Goal: Information Seeking & Learning: Learn about a topic

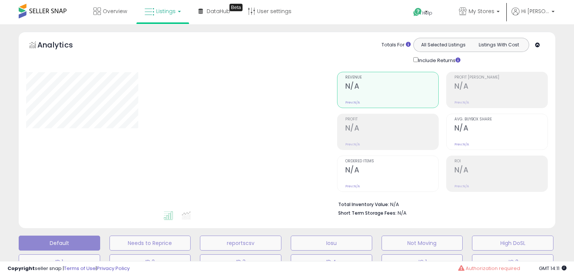
select select "**"
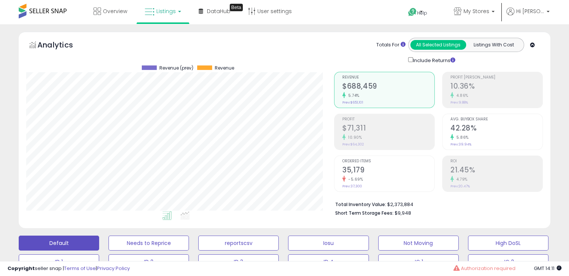
click at [178, 11] on b at bounding box center [179, 11] width 3 height 1
click at [286, 42] on div "Analytics Totals For All Selected Listings Listings With Cost Include Returns" at bounding box center [284, 51] width 516 height 27
click at [179, 14] on link "Listings" at bounding box center [162, 11] width 47 height 22
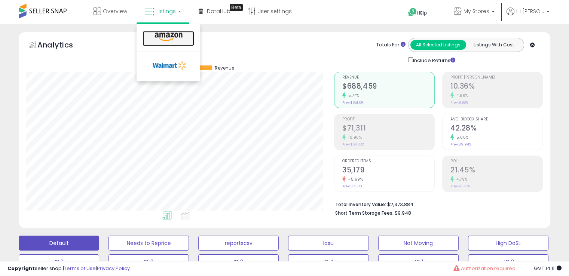
click at [174, 42] on link at bounding box center [168, 38] width 52 height 15
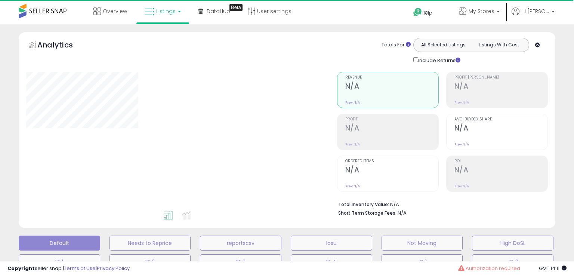
select select "**"
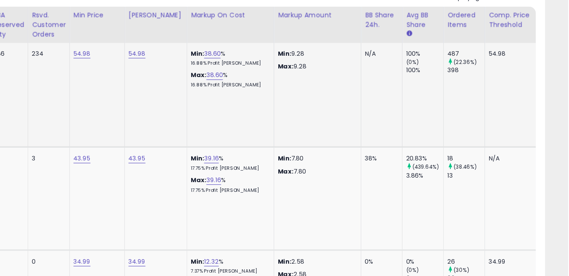
scroll to position [0, 292]
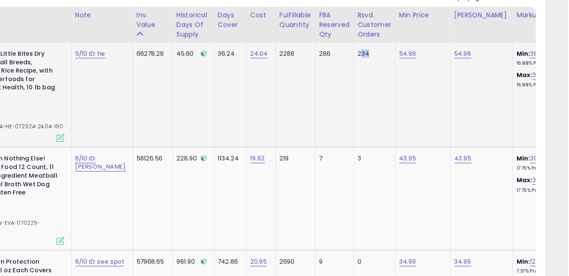
drag, startPoint x: 379, startPoint y: 58, endPoint x: 384, endPoint y: 59, distance: 5.2
click at [394, 59] on td "234" at bounding box center [411, 89] width 34 height 85
click at [397, 58] on div "234" at bounding box center [409, 55] width 25 height 7
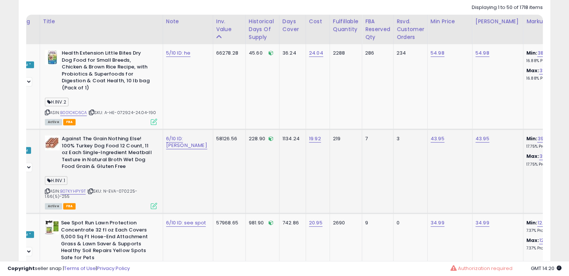
scroll to position [0, 37]
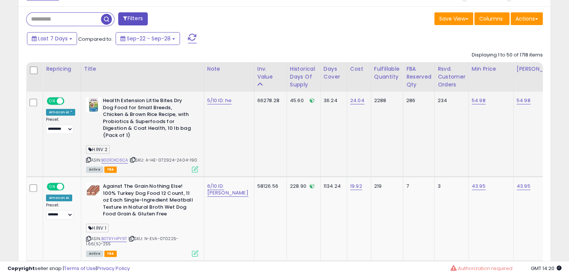
click at [194, 166] on icon at bounding box center [195, 169] width 6 height 6
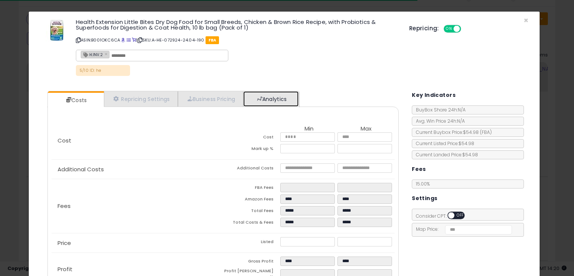
click at [285, 102] on link "Analytics" at bounding box center [270, 98] width 55 height 15
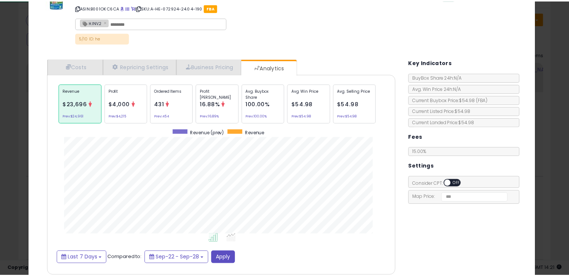
scroll to position [63, 0]
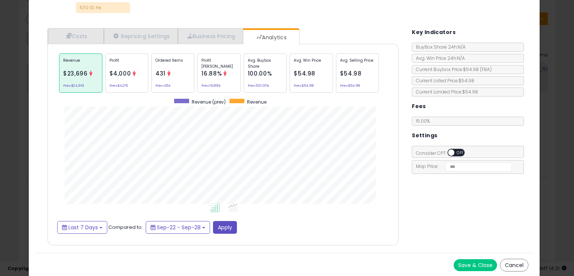
click at [0, 60] on div "× Close Health Extension Little Bites Dry Dog Food for Small Breeds, Chicken & …" at bounding box center [287, 138] width 574 height 276
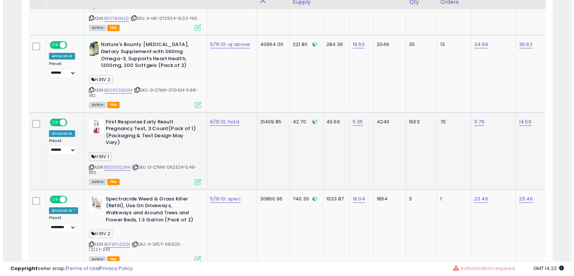
scroll to position [700, 0]
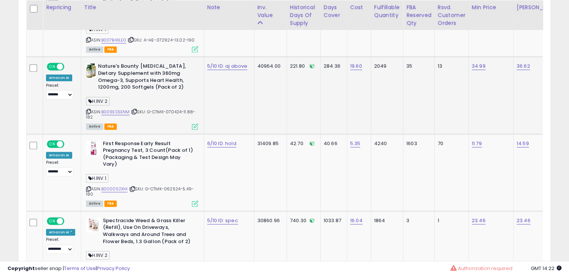
click at [192, 123] on icon at bounding box center [195, 126] width 6 height 6
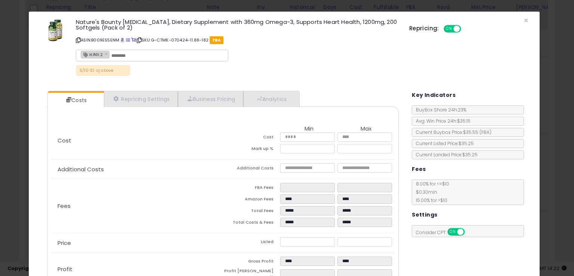
scroll to position [46, 0]
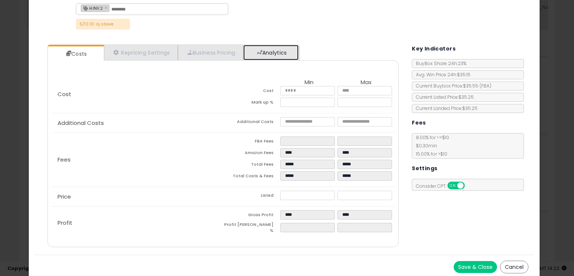
click at [267, 54] on link "Analytics" at bounding box center [270, 52] width 55 height 15
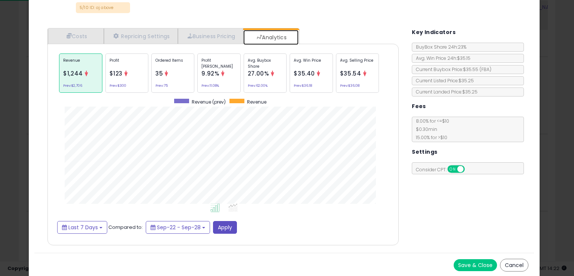
scroll to position [0, 0]
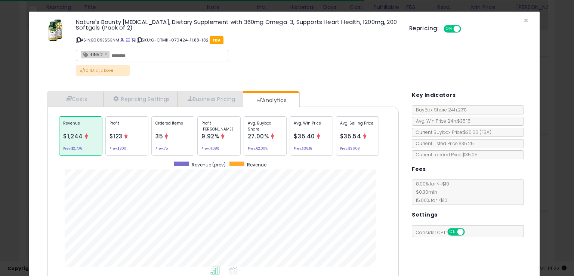
click at [107, 38] on p "ASIN: B009ES5ENM | SKU: G-CTMK-070424-11.88-182 FBA" at bounding box center [237, 40] width 322 height 12
click at [123, 40] on span at bounding box center [122, 40] width 4 height 4
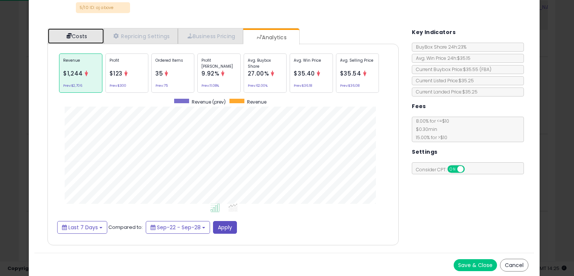
click at [88, 40] on link "Costs" at bounding box center [76, 35] width 56 height 15
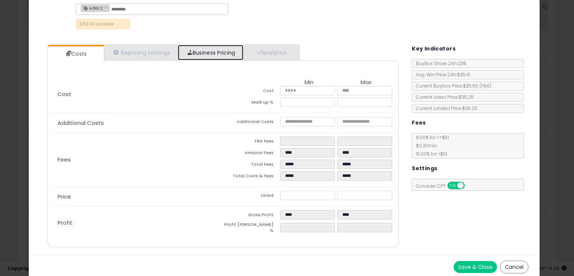
click at [206, 50] on link "Business Pricing" at bounding box center [210, 52] width 65 height 15
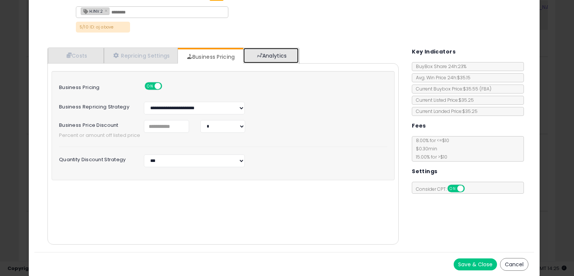
click at [269, 52] on link "Analytics" at bounding box center [270, 55] width 55 height 15
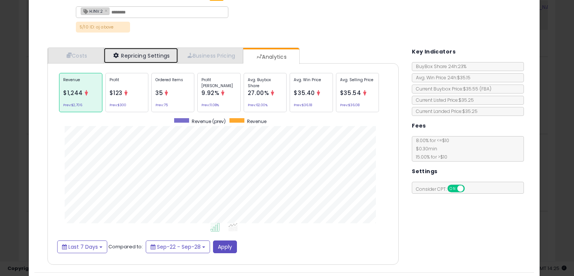
click at [167, 58] on link "Repricing Settings" at bounding box center [141, 55] width 74 height 15
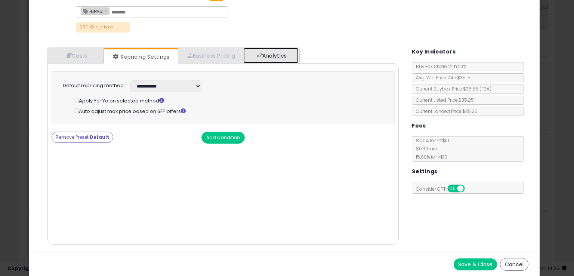
click at [261, 59] on link "Analytics" at bounding box center [270, 55] width 55 height 15
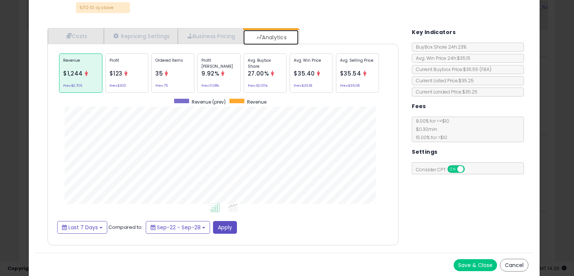
scroll to position [62, 0]
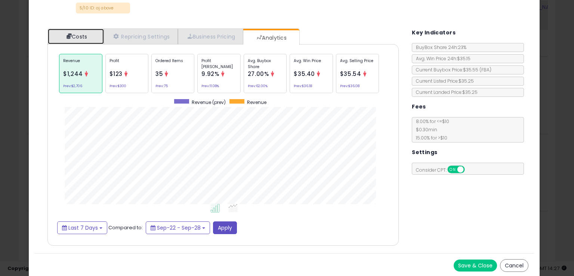
click at [78, 35] on link "Costs" at bounding box center [76, 36] width 56 height 15
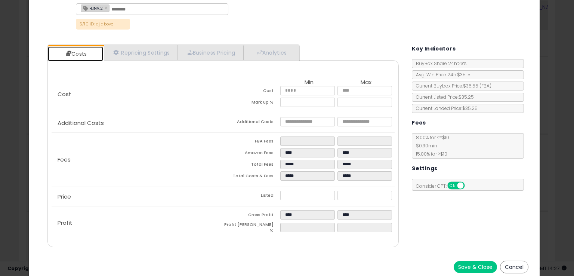
scroll to position [0, 0]
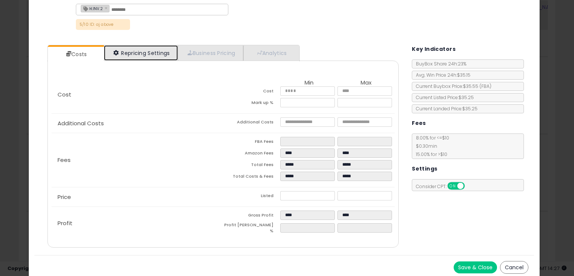
click at [151, 56] on link "Repricing Settings" at bounding box center [141, 52] width 74 height 15
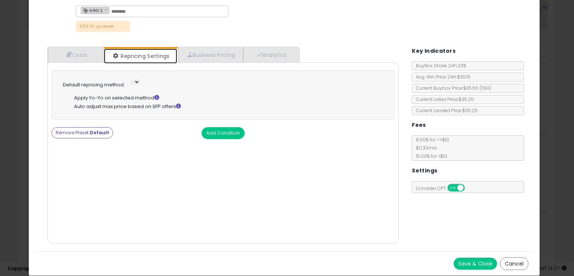
scroll to position [43, 0]
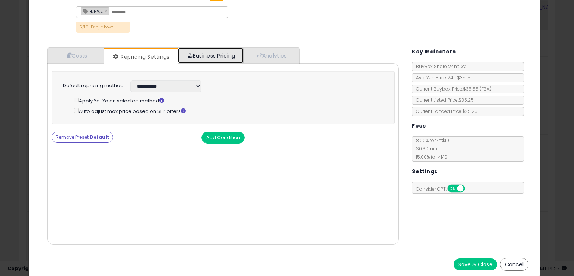
click at [238, 55] on link "Business Pricing" at bounding box center [210, 55] width 65 height 15
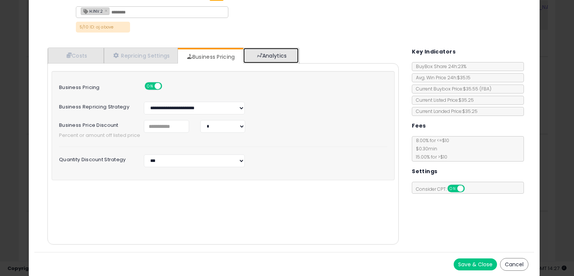
click at [283, 49] on link "Analytics" at bounding box center [270, 55] width 55 height 15
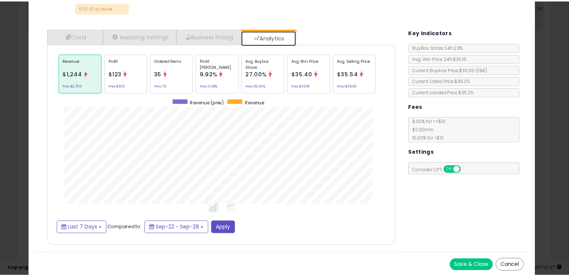
scroll to position [0, 0]
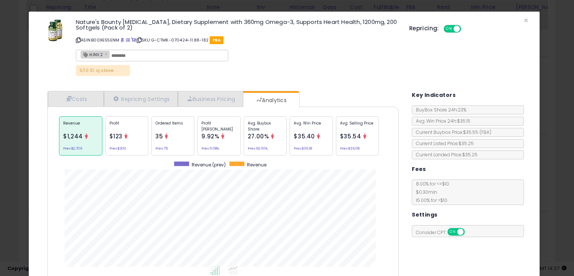
click at [0, 98] on div "× Close Nature's Bounty [MEDICAL_DATA], Dietary Supplement with 360mg Omega-3, …" at bounding box center [287, 138] width 574 height 276
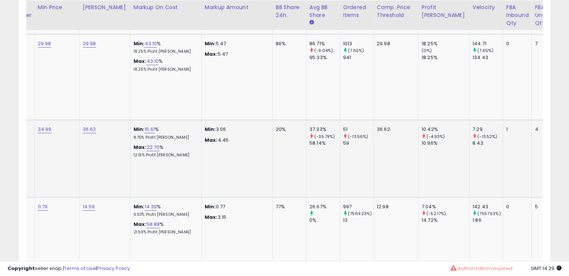
scroll to position [0, 393]
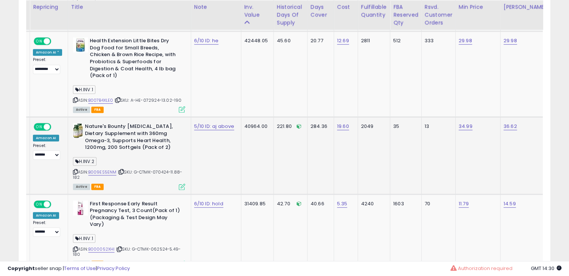
click at [179, 184] on icon at bounding box center [182, 187] width 6 height 6
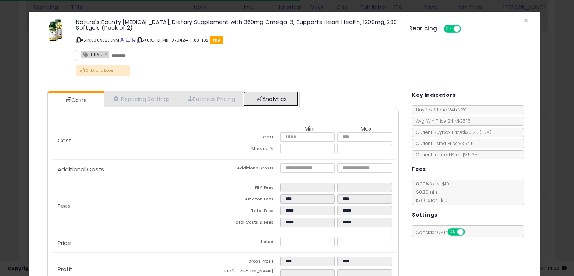
click at [257, 103] on link "Analytics" at bounding box center [270, 98] width 55 height 15
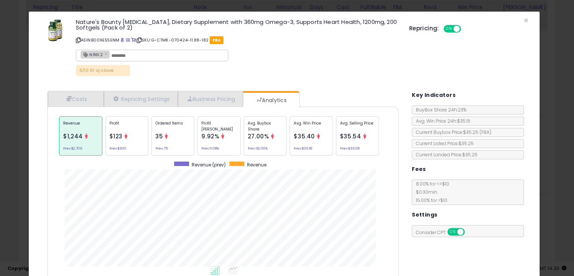
click at [0, 33] on div "× Close Nature's Bounty [MEDICAL_DATA], Dietary Supplement with 360mg Omega-3, …" at bounding box center [287, 138] width 574 height 276
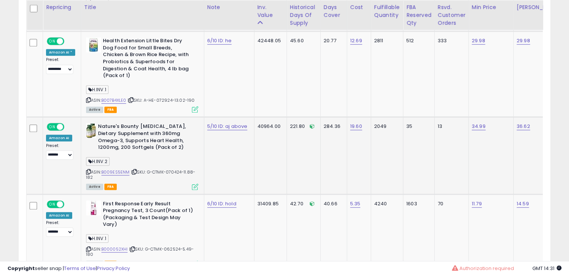
click at [194, 184] on icon at bounding box center [195, 187] width 6 height 6
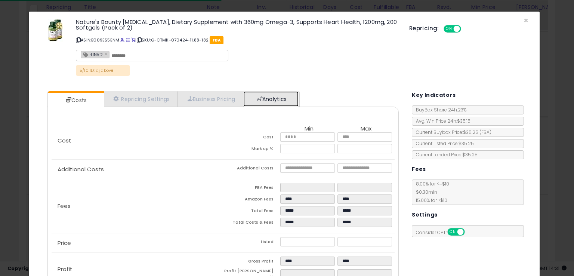
click at [274, 95] on link "Analytics" at bounding box center [270, 98] width 55 height 15
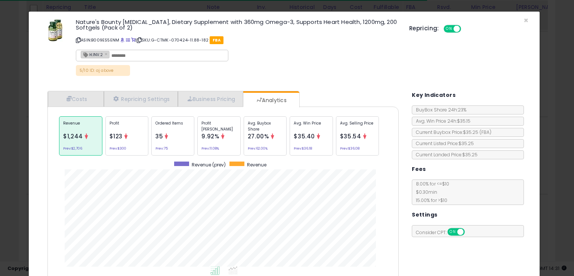
click at [166, 130] on p "Ordered Items" at bounding box center [173, 125] width 35 height 11
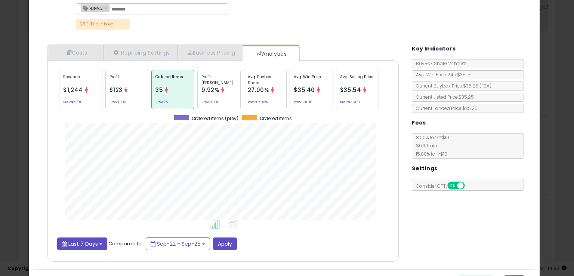
click at [97, 244] on button "Last 7 Days" at bounding box center [82, 243] width 50 height 13
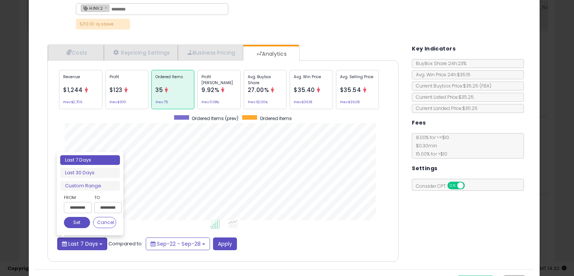
type input "**********"
click at [73, 245] on span "Last 7 Days" at bounding box center [83, 243] width 30 height 7
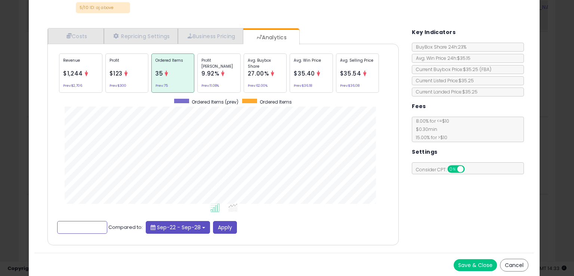
scroll to position [0, 0]
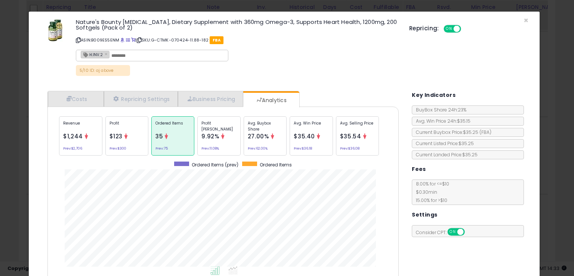
click at [227, 125] on p "Profit [PERSON_NAME]" at bounding box center [219, 125] width 35 height 11
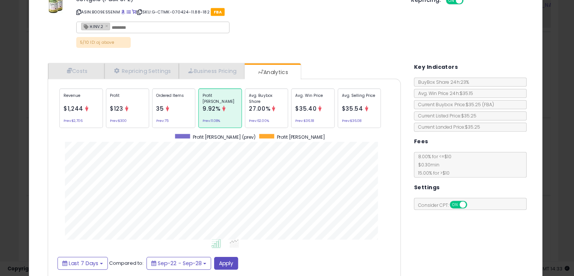
scroll to position [637, 0]
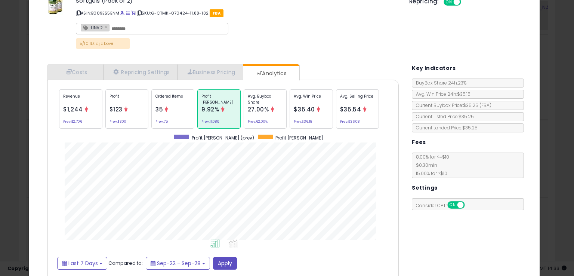
click at [118, 114] on div "Profit $123 Prev: $300" at bounding box center [126, 108] width 43 height 39
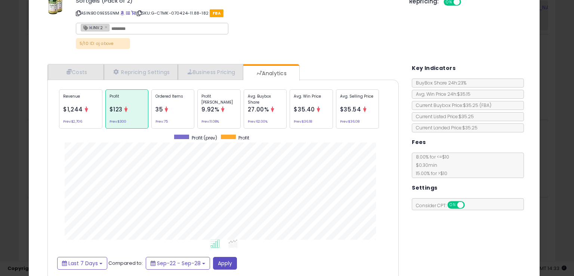
scroll to position [230, 363]
click at [210, 116] on div "Profit [PERSON_NAME] 9.92% Prev: 11.08%" at bounding box center [218, 108] width 43 height 39
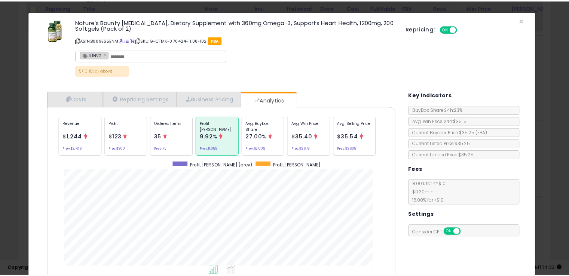
scroll to position [63, 0]
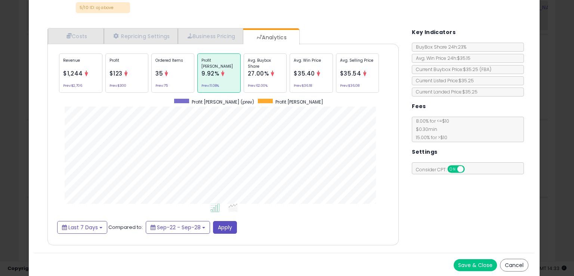
click at [0, 121] on div "× Close Nature's Bounty [MEDICAL_DATA], Dietary Supplement with 360mg Omega-3, …" at bounding box center [287, 138] width 574 height 276
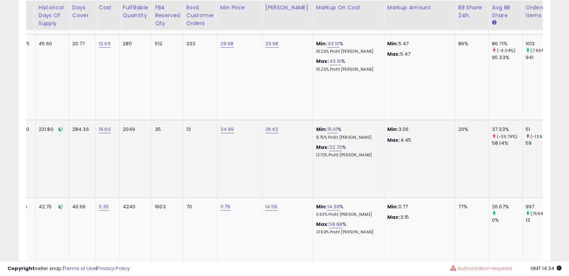
scroll to position [0, 313]
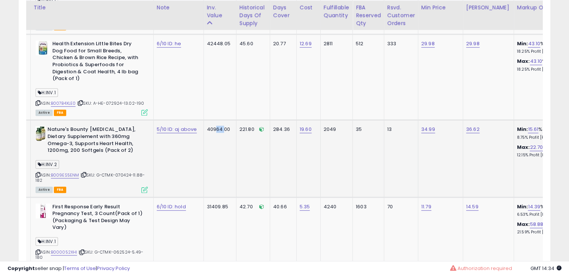
drag, startPoint x: 197, startPoint y: 114, endPoint x: 202, endPoint y: 121, distance: 8.8
click at [203, 121] on td "40964.00" at bounding box center [219, 158] width 33 height 77
click at [207, 126] on div "40964.00" at bounding box center [219, 129] width 24 height 7
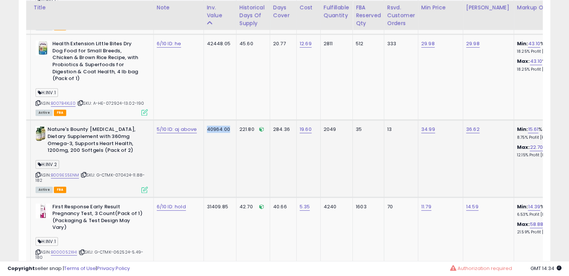
drag, startPoint x: 192, startPoint y: 115, endPoint x: 197, endPoint y: 115, distance: 4.9
click at [207, 126] on div "40964.00" at bounding box center [219, 129] width 24 height 7
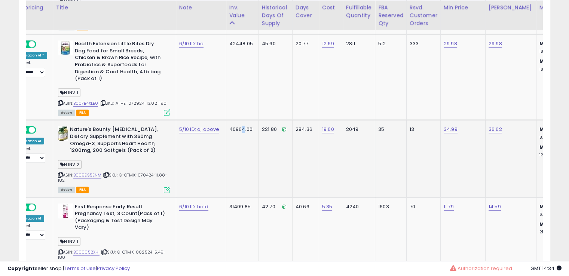
click at [229, 126] on div "40964.00" at bounding box center [241, 129] width 24 height 7
drag, startPoint x: 217, startPoint y: 114, endPoint x: 221, endPoint y: 118, distance: 5.8
click at [226, 120] on td "40964.00" at bounding box center [242, 158] width 33 height 77
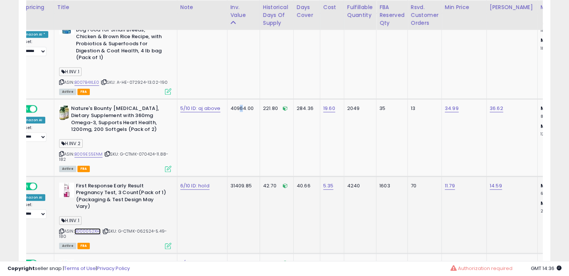
click at [93, 228] on link "B000052XHI" at bounding box center [87, 231] width 27 height 6
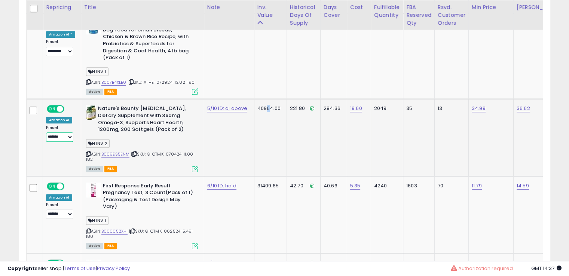
click at [60, 132] on select "**********" at bounding box center [59, 136] width 27 height 9
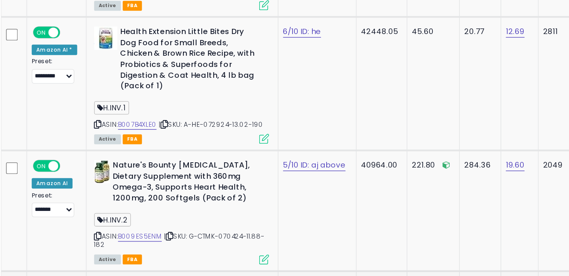
scroll to position [620, 0]
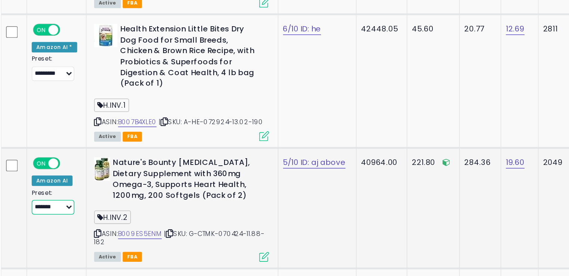
click at [61, 170] on select "**********" at bounding box center [59, 174] width 27 height 9
click at [63, 170] on select "**********" at bounding box center [59, 174] width 27 height 9
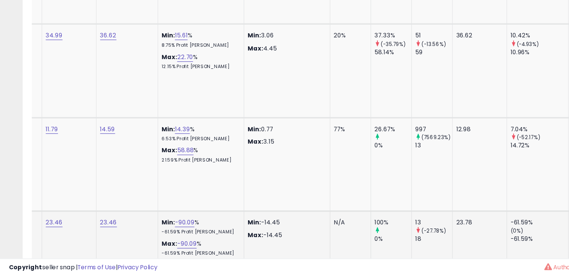
scroll to position [0, 336]
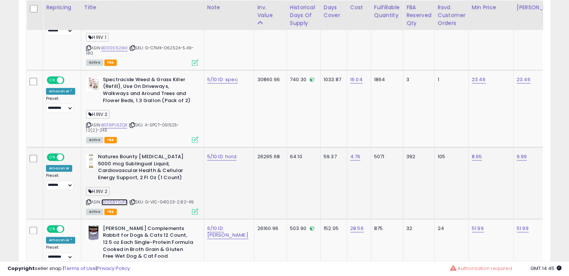
click at [117, 199] on link "B006BY0JPA" at bounding box center [114, 202] width 27 height 6
click at [193, 208] on icon at bounding box center [195, 211] width 6 height 6
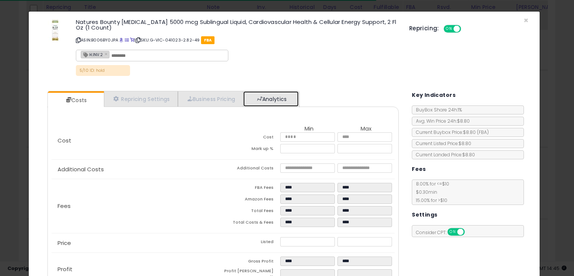
click at [269, 93] on link "Analytics" at bounding box center [270, 98] width 55 height 15
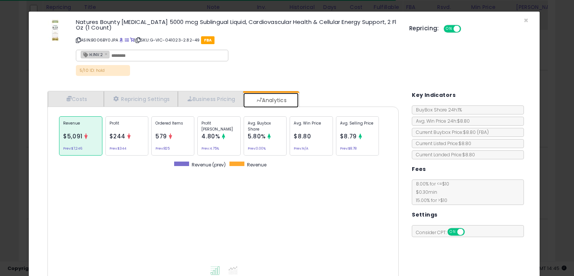
scroll to position [373653, 373520]
click at [170, 126] on p "Ordered Items" at bounding box center [173, 125] width 35 height 11
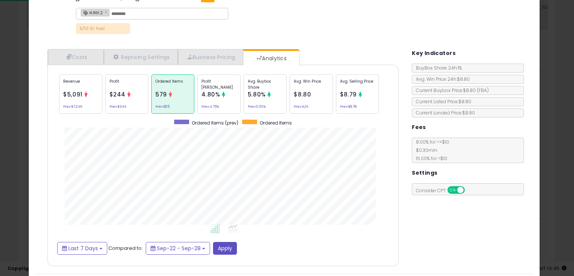
click at [0, 57] on div "× Close Natures Bounty [MEDICAL_DATA] 5000 mcg Sublingual Liquid, Cardiovascula…" at bounding box center [287, 138] width 574 height 276
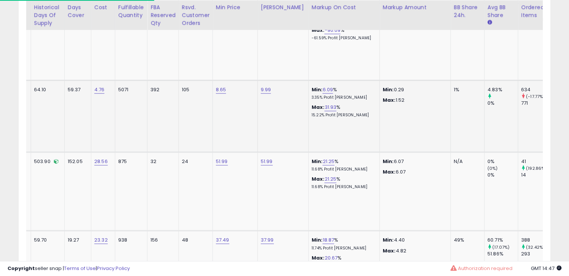
scroll to position [0, 186]
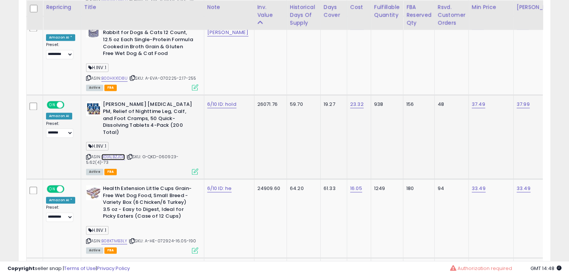
click at [106, 154] on link "B01ALBZJDA" at bounding box center [113, 157] width 24 height 6
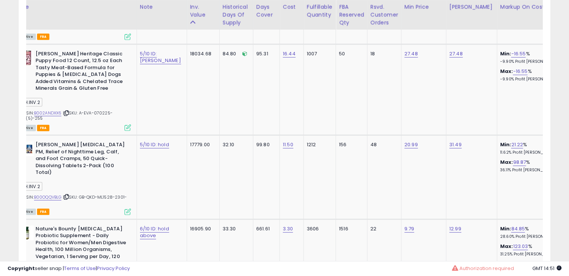
scroll to position [0, 69]
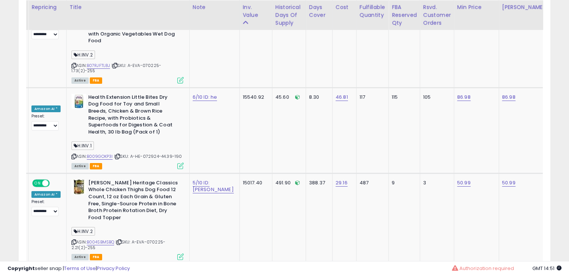
click at [157, 227] on div "H.INV.2" at bounding box center [127, 232] width 112 height 10
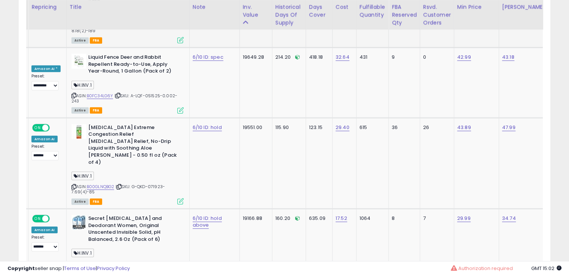
scroll to position [1779, 0]
click at [103, 184] on link "B00GLNQBG2" at bounding box center [101, 187] width 28 height 6
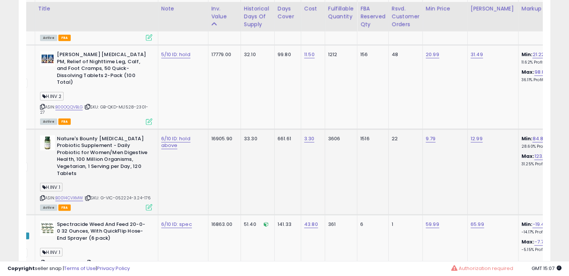
scroll to position [2203, 0]
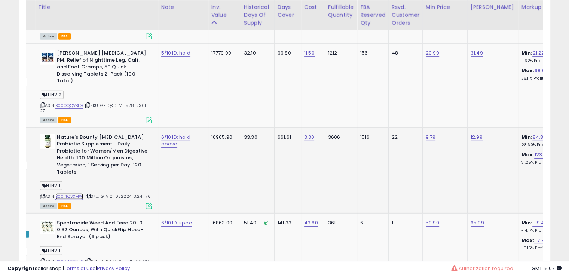
click at [76, 193] on link "B0014CVXMW" at bounding box center [69, 196] width 28 height 6
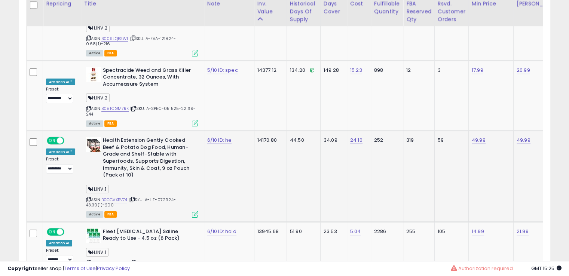
scroll to position [2871, 0]
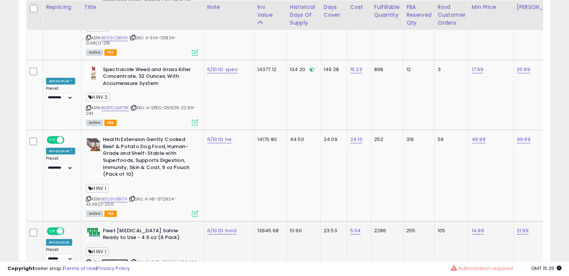
click at [121, 259] on link "B002ZVM20I" at bounding box center [114, 262] width 27 height 6
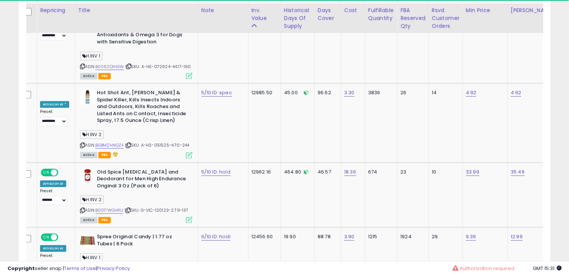
scroll to position [3410, 0]
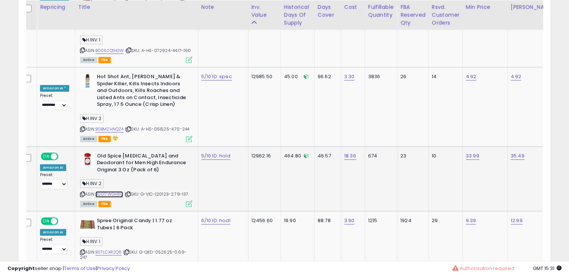
click at [110, 191] on link "B0017WGHRU" at bounding box center [109, 194] width 28 height 6
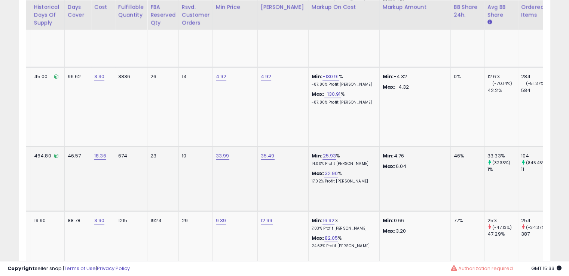
scroll to position [0, 119]
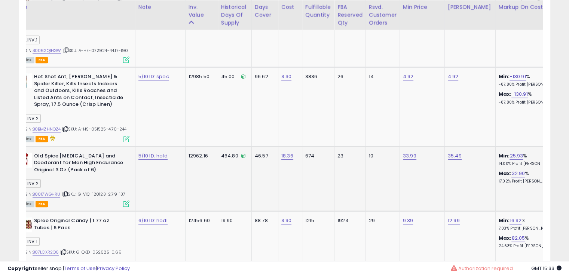
click at [302, 146] on td "674" at bounding box center [318, 178] width 32 height 65
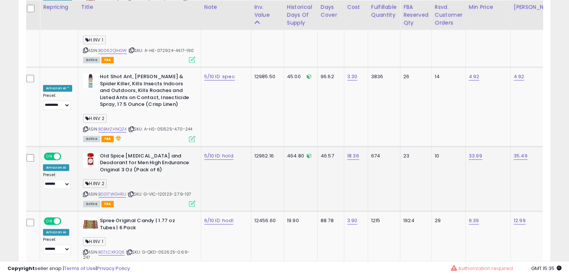
scroll to position [0, 3]
drag, startPoint x: 147, startPoint y: 104, endPoint x: 139, endPoint y: 104, distance: 7.1
click at [139, 153] on b "Old Spice [MEDICAL_DATA] and Deodorant for Men High Endurance Original 3 Oz (Pa…" at bounding box center [145, 164] width 91 height 23
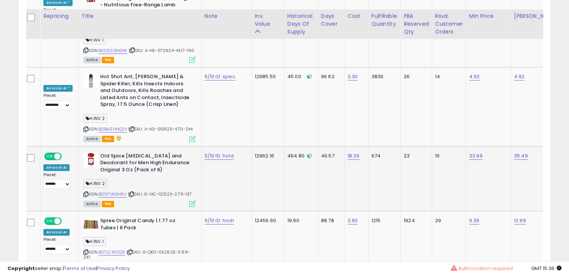
scroll to position [3420, 0]
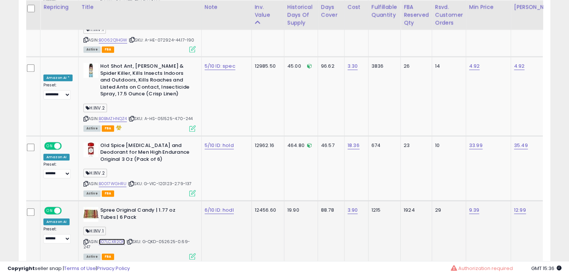
click at [110, 239] on link "B07LCXR2Q6" at bounding box center [112, 242] width 27 height 6
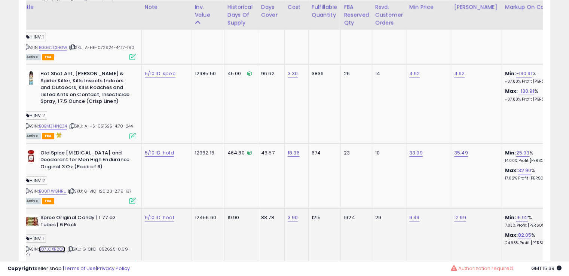
scroll to position [0, 0]
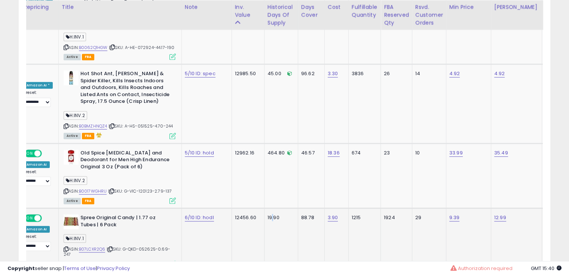
click at [267, 214] on div "19.90" at bounding box center [279, 217] width 25 height 7
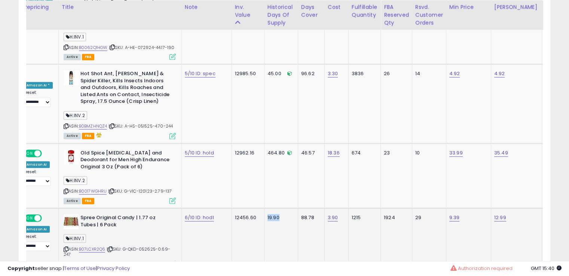
click at [267, 214] on div "19.90" at bounding box center [279, 217] width 25 height 7
drag, startPoint x: 251, startPoint y: 151, endPoint x: 246, endPoint y: 150, distance: 5.0
click at [267, 214] on div "19.90" at bounding box center [279, 217] width 25 height 7
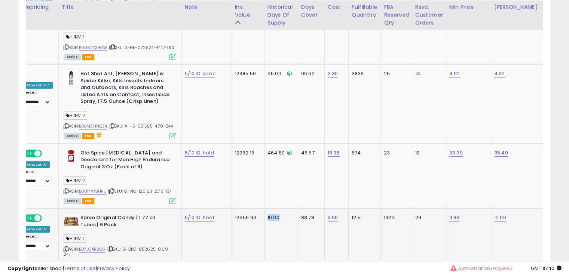
click at [267, 214] on div "19.90" at bounding box center [279, 217] width 25 height 7
click at [231, 208] on td "12456.60" at bounding box center [247, 239] width 33 height 63
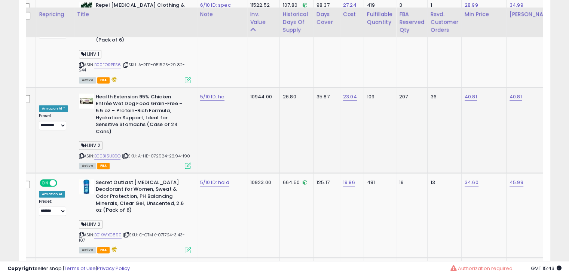
scroll to position [3872, 0]
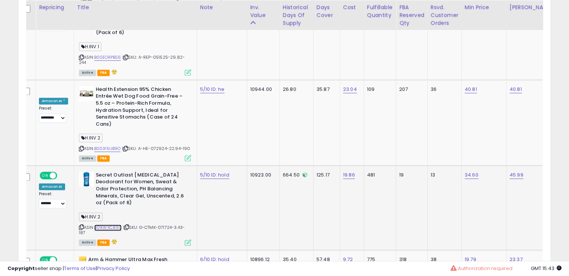
click at [112, 224] on link "B01KWXC890" at bounding box center [108, 227] width 28 height 6
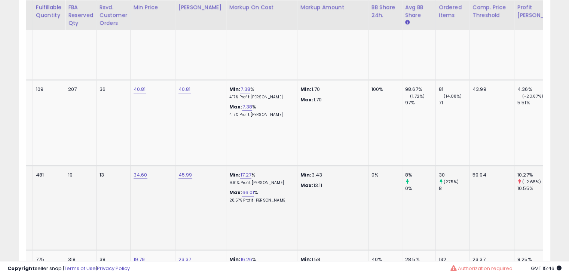
scroll to position [0, 381]
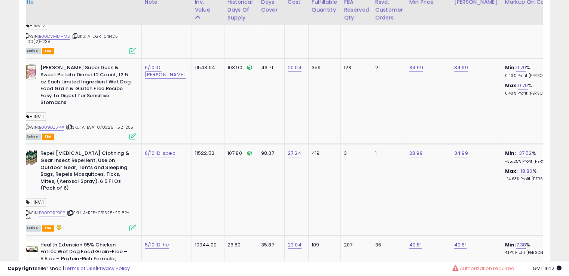
scroll to position [3712, 0]
